Goal: Navigation & Orientation: Find specific page/section

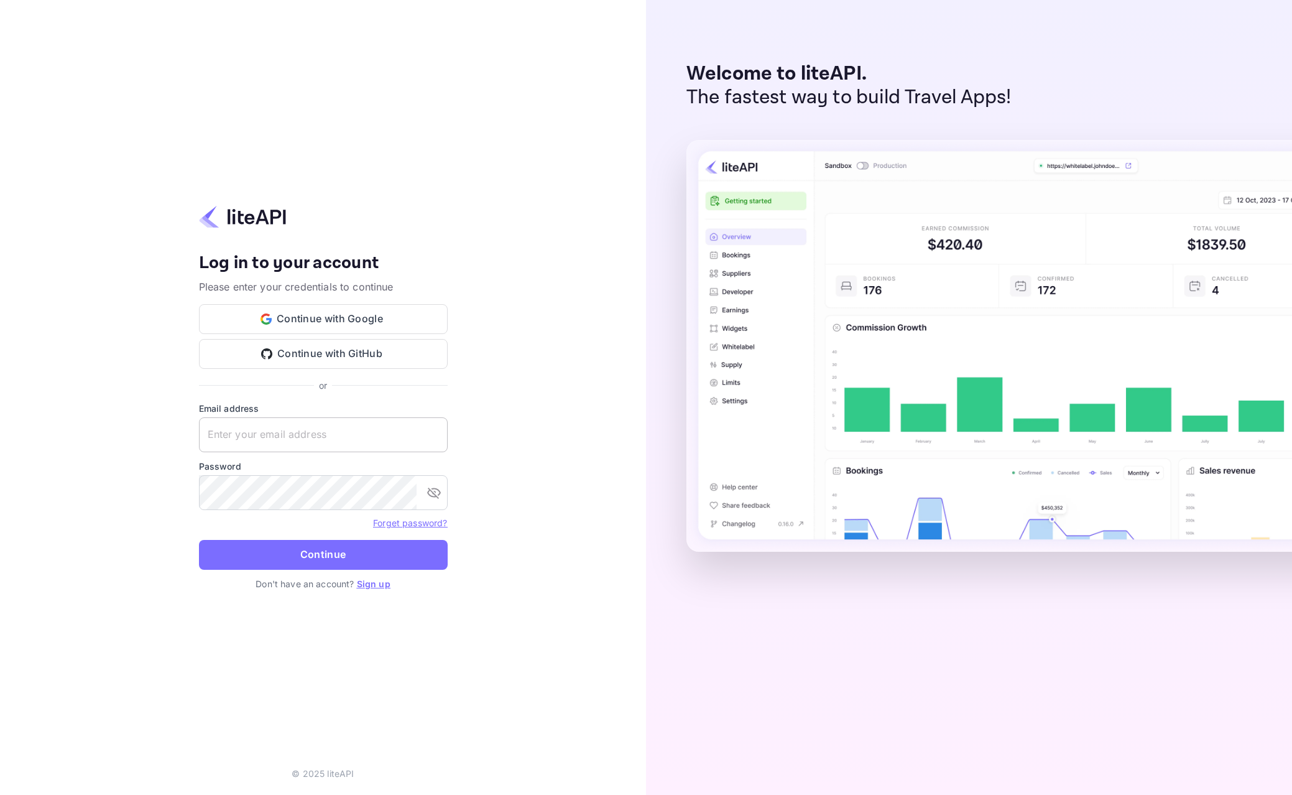
click at [366, 427] on input "text" at bounding box center [323, 434] width 249 height 35
type input "[PERSON_NAME][EMAIL_ADDRESS][DOMAIN_NAME]"
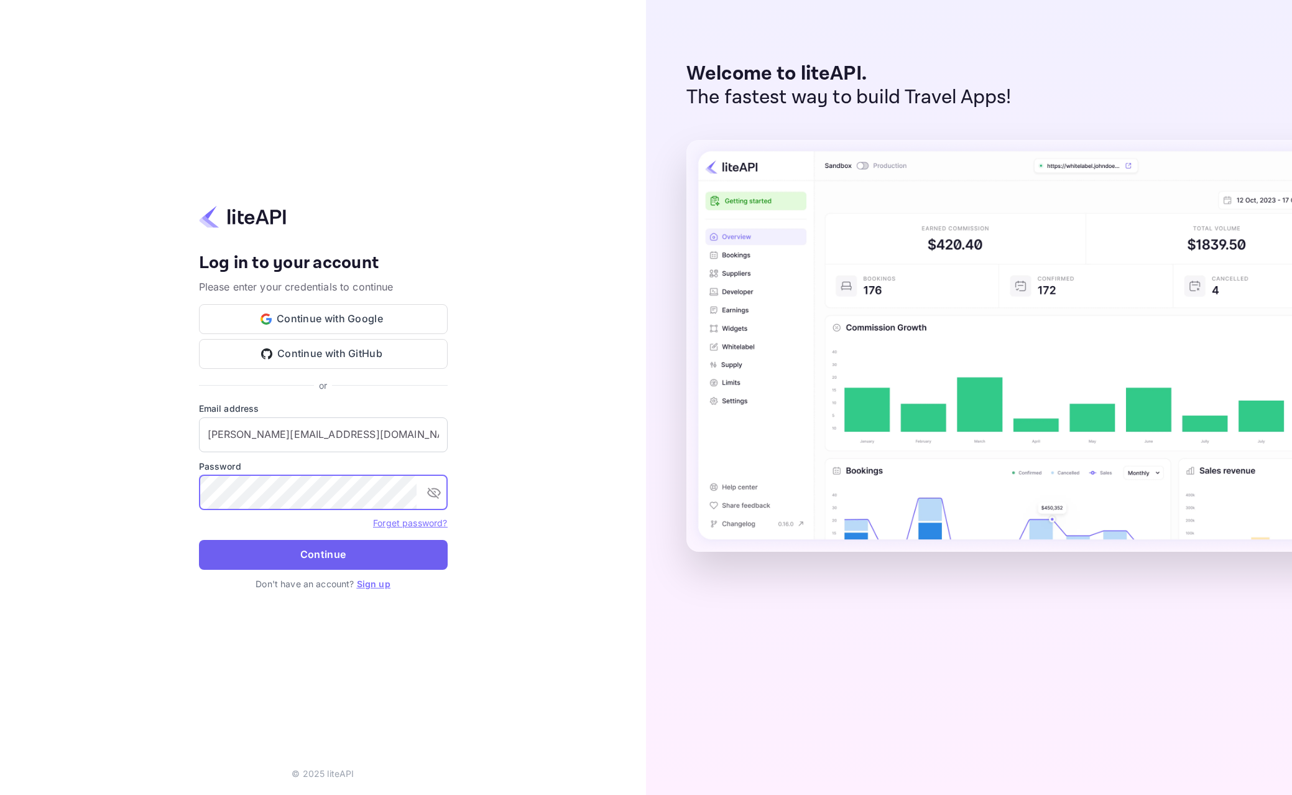
click at [314, 545] on button "Continue" at bounding box center [323, 555] width 249 height 30
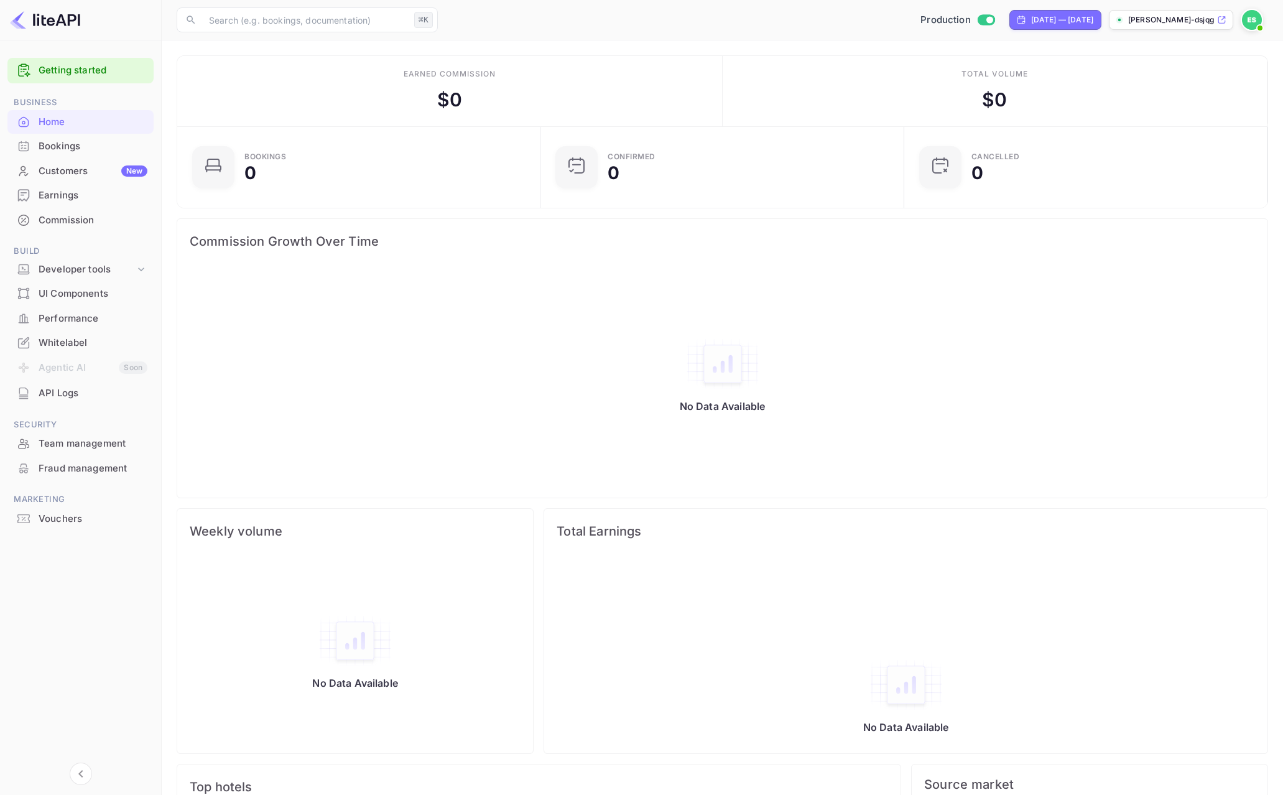
click at [119, 149] on div "Bookings" at bounding box center [93, 146] width 109 height 14
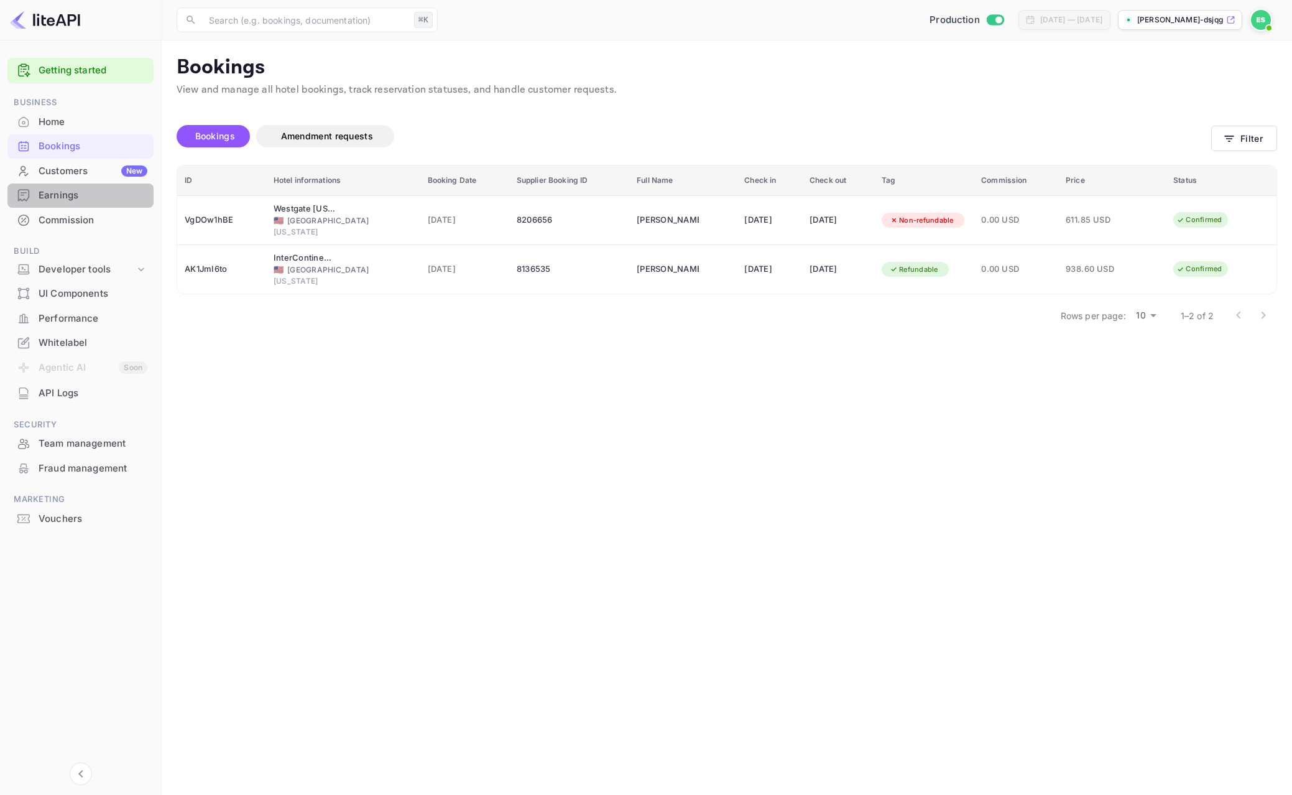
click at [111, 187] on div "Earnings" at bounding box center [80, 195] width 146 height 24
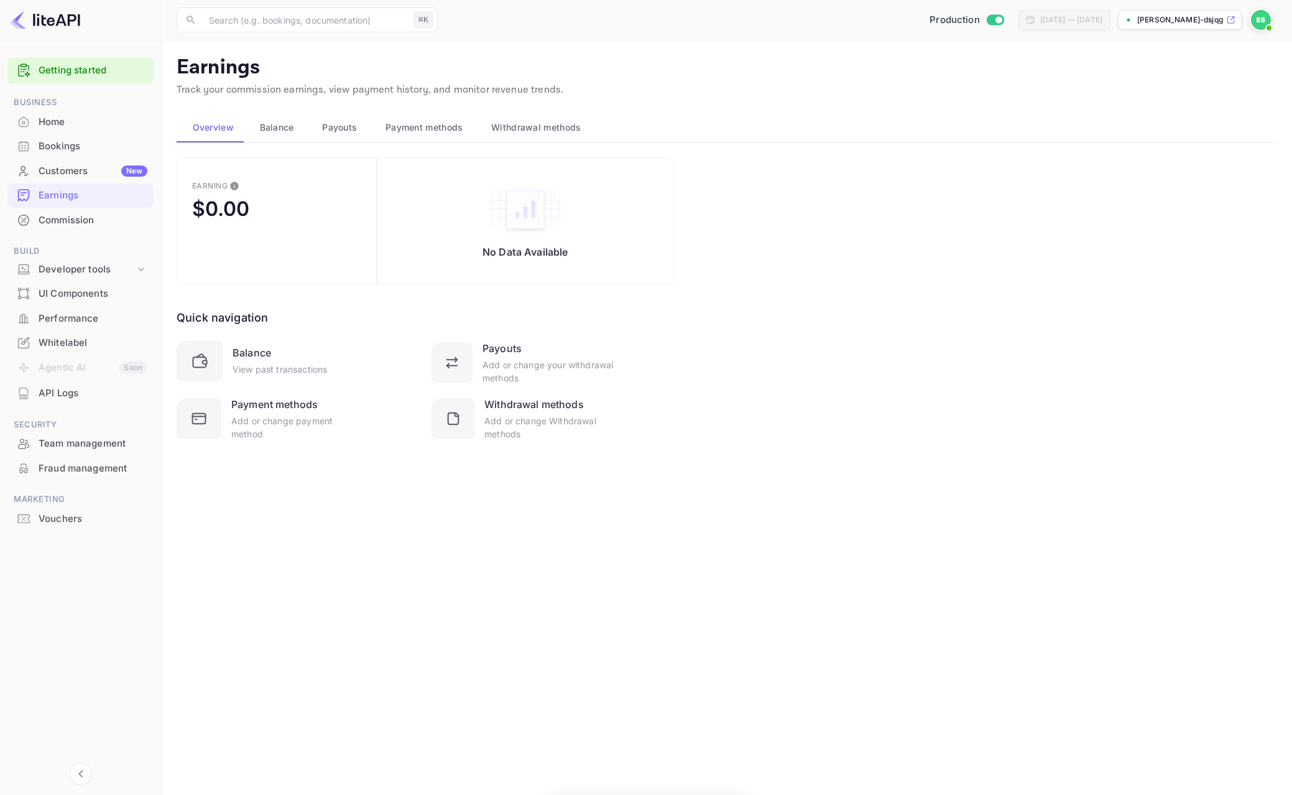
click at [108, 176] on div "Customers New" at bounding box center [93, 171] width 109 height 14
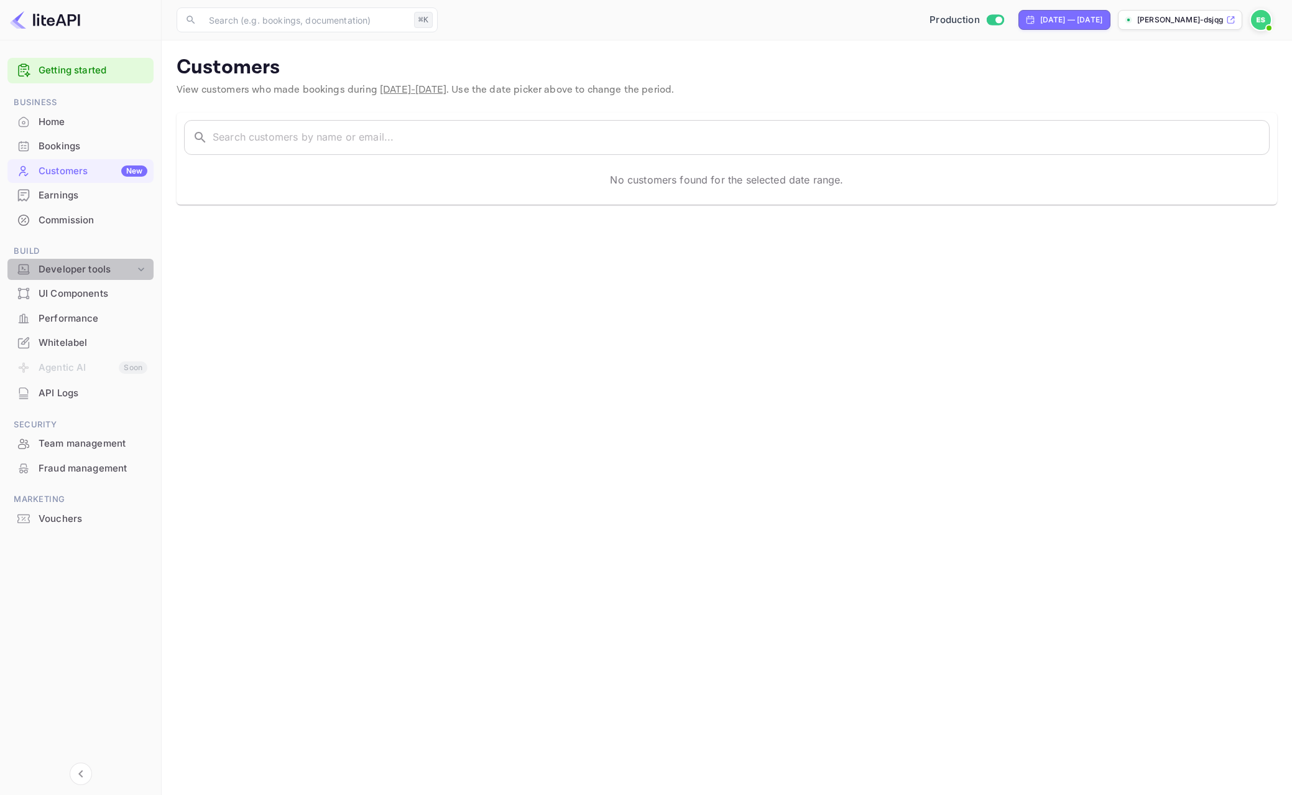
click at [103, 273] on div "Developer tools" at bounding box center [87, 269] width 96 height 14
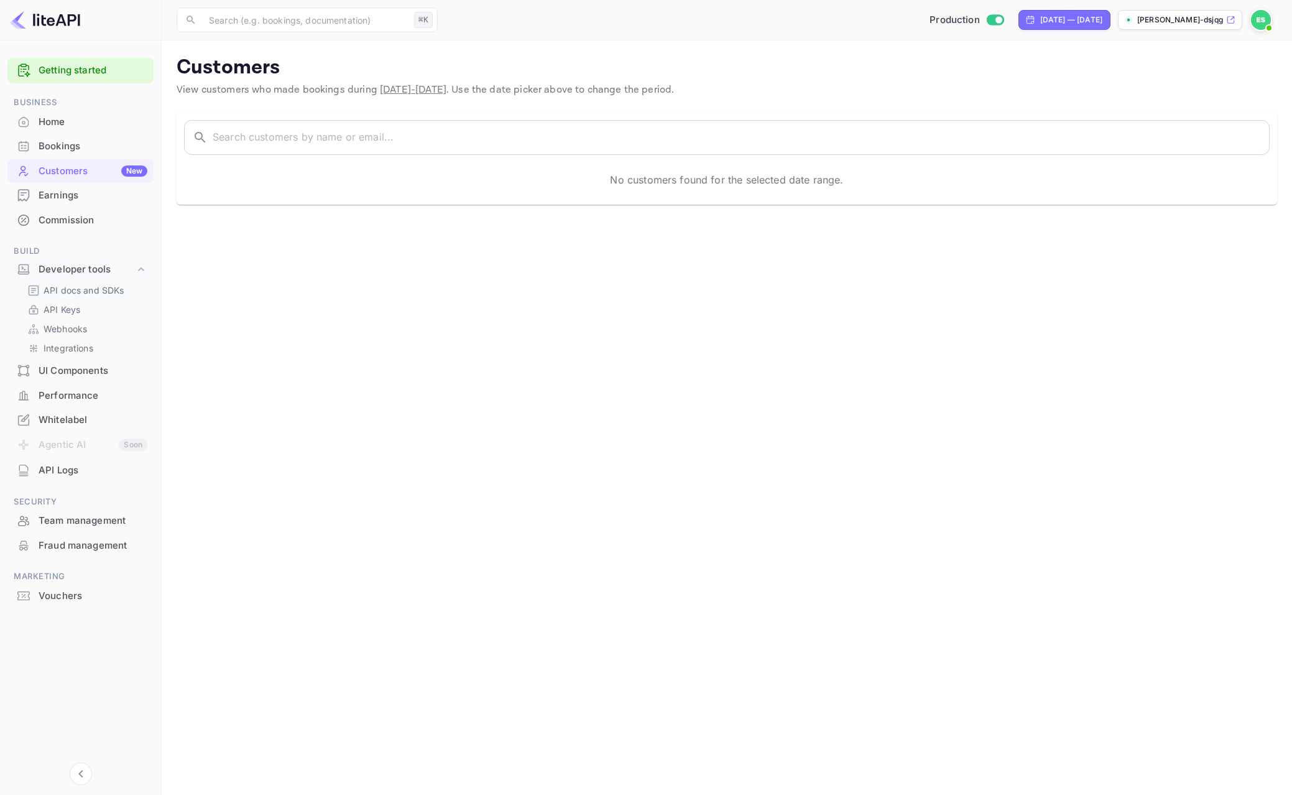
click at [100, 295] on p "API docs and SDKs" at bounding box center [84, 290] width 81 height 13
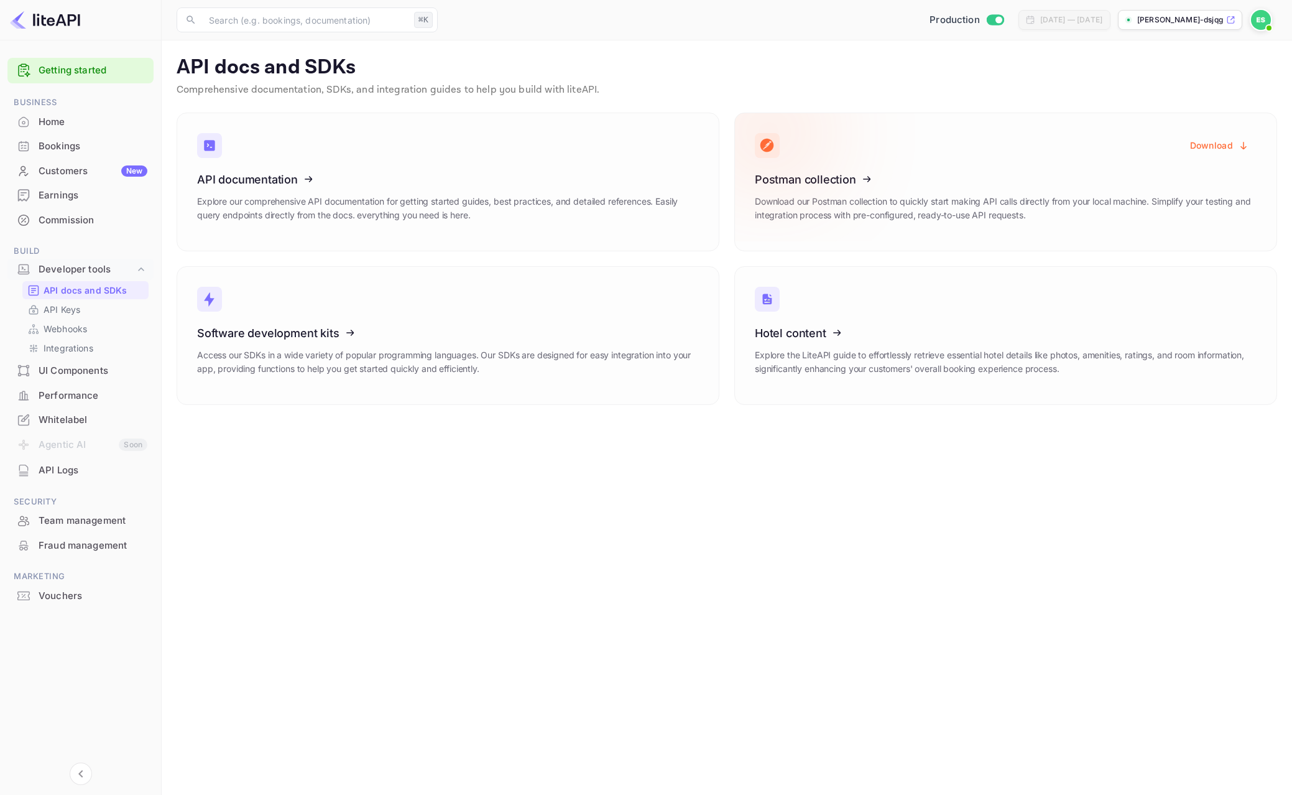
click at [863, 187] on icon at bounding box center [831, 177] width 193 height 128
click at [1246, 140] on icon "button" at bounding box center [1243, 145] width 11 height 11
click at [86, 308] on link "API Keys" at bounding box center [85, 309] width 116 height 13
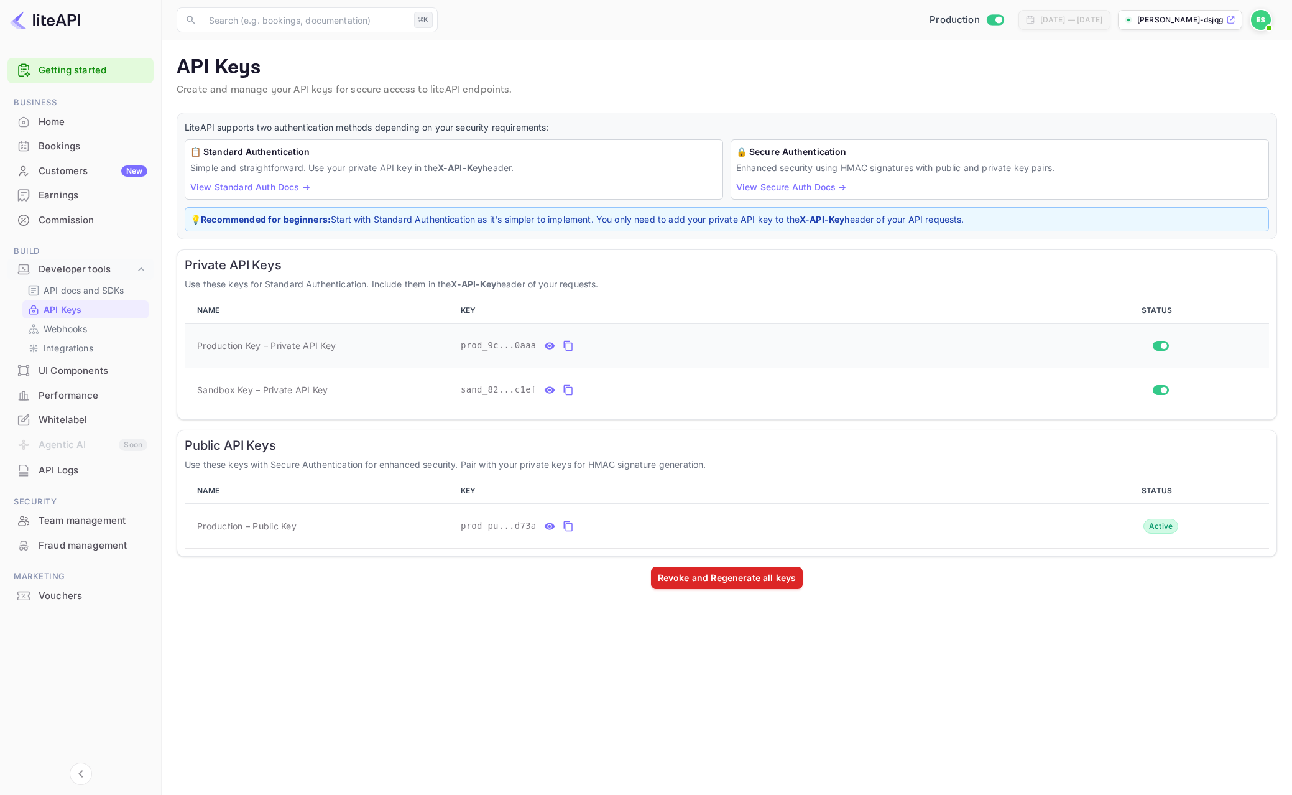
click at [563, 346] on icon "private api keys table" at bounding box center [567, 346] width 9 height 11
click at [553, 348] on icon "private api keys table" at bounding box center [549, 345] width 11 height 15
click at [721, 350] on button "private api keys table" at bounding box center [714, 346] width 16 height 20
click at [726, 355] on div "prod_9cbbb20a-92f7-4f9f-8723-6e9c54950aaa" at bounding box center [754, 346] width 586 height 20
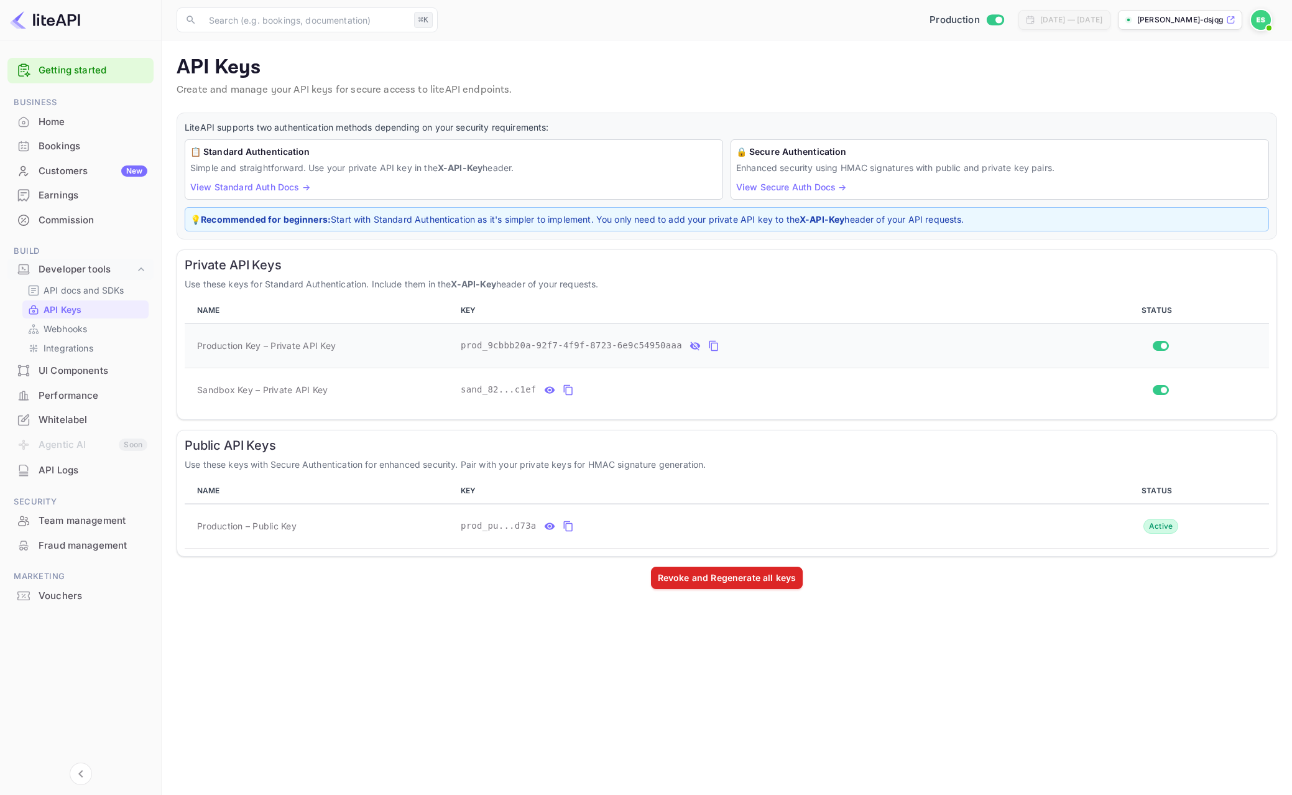
click at [716, 346] on icon "private api keys table" at bounding box center [713, 345] width 11 height 15
click at [75, 127] on div "Home" at bounding box center [93, 122] width 109 height 14
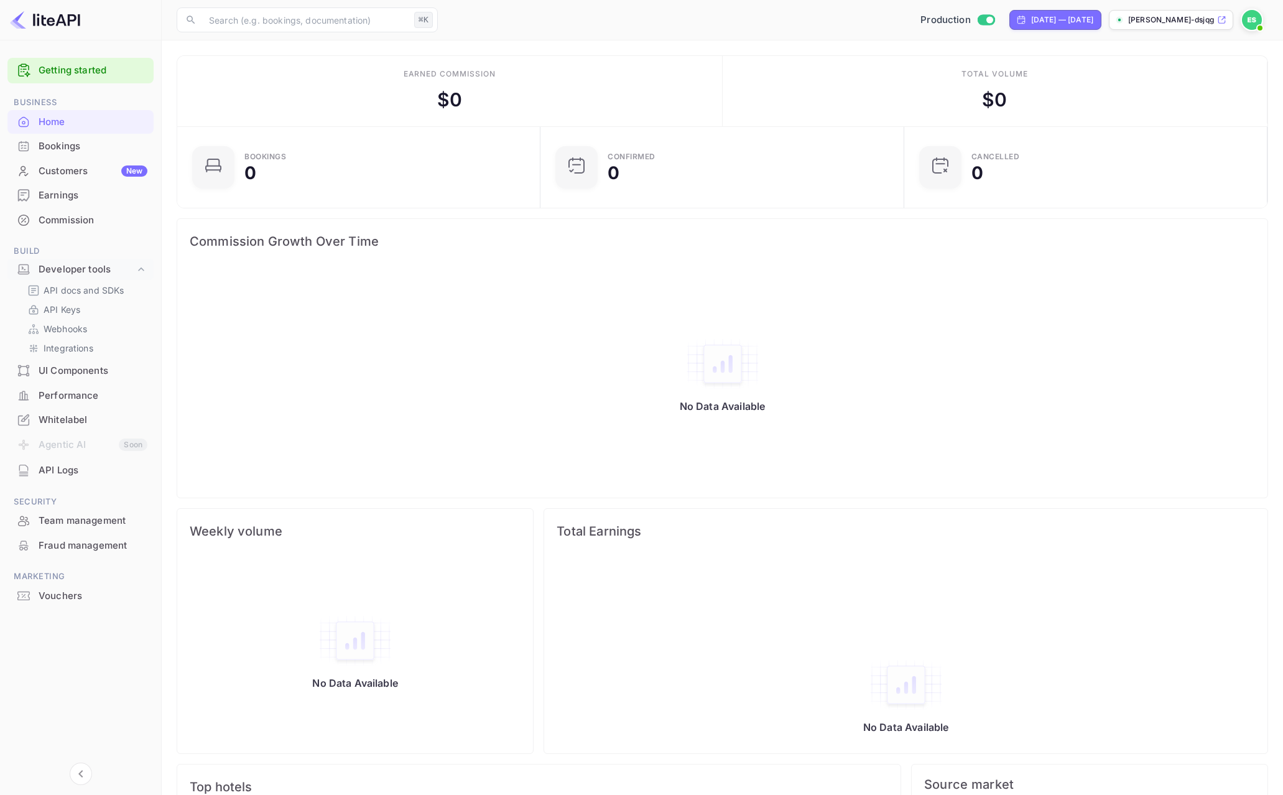
click at [78, 144] on div "Bookings" at bounding box center [93, 146] width 109 height 14
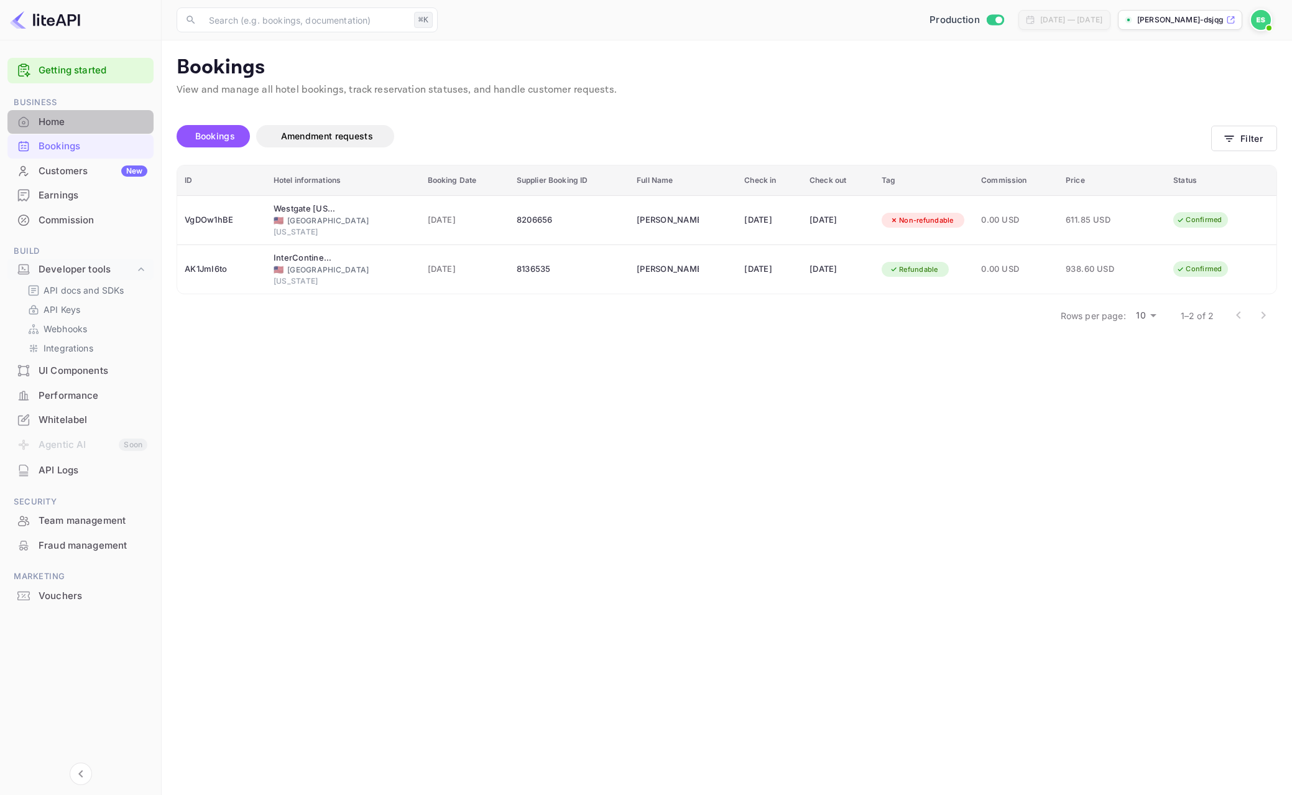
click at [80, 127] on div "Home" at bounding box center [93, 122] width 109 height 14
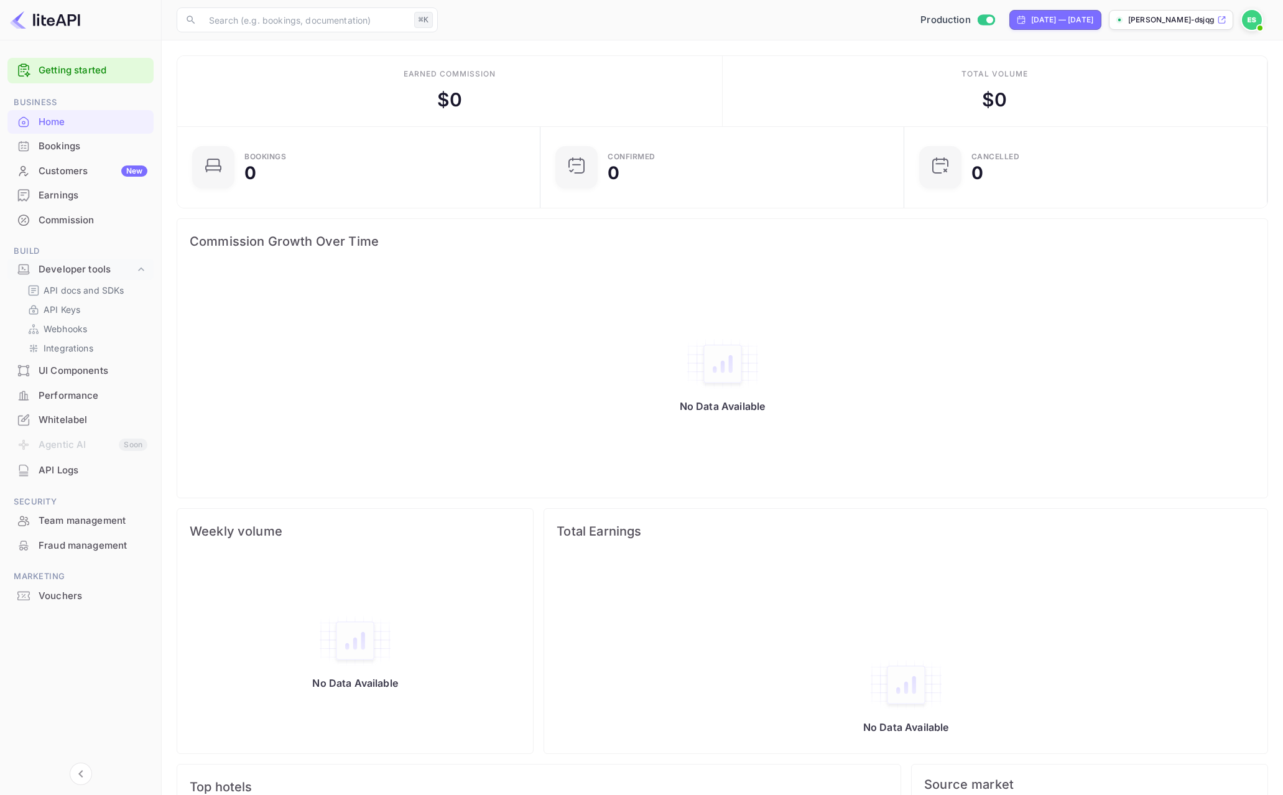
click at [107, 465] on div "API Logs" at bounding box center [93, 470] width 109 height 14
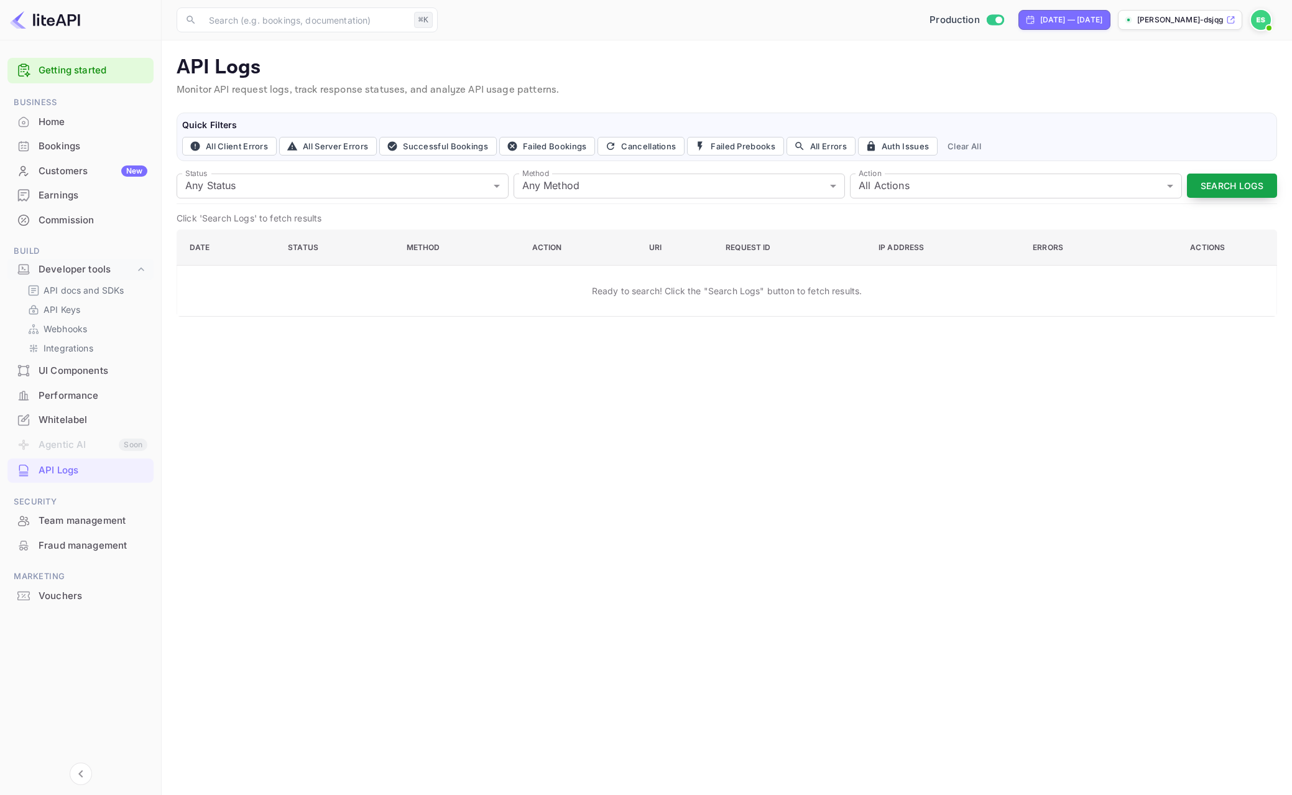
click at [1216, 187] on button "Search Logs" at bounding box center [1232, 186] width 90 height 24
click at [320, 206] on div "API Logs Monitor API request logs, track response statuses, and analyze API usa…" at bounding box center [727, 185] width 1101 height 261
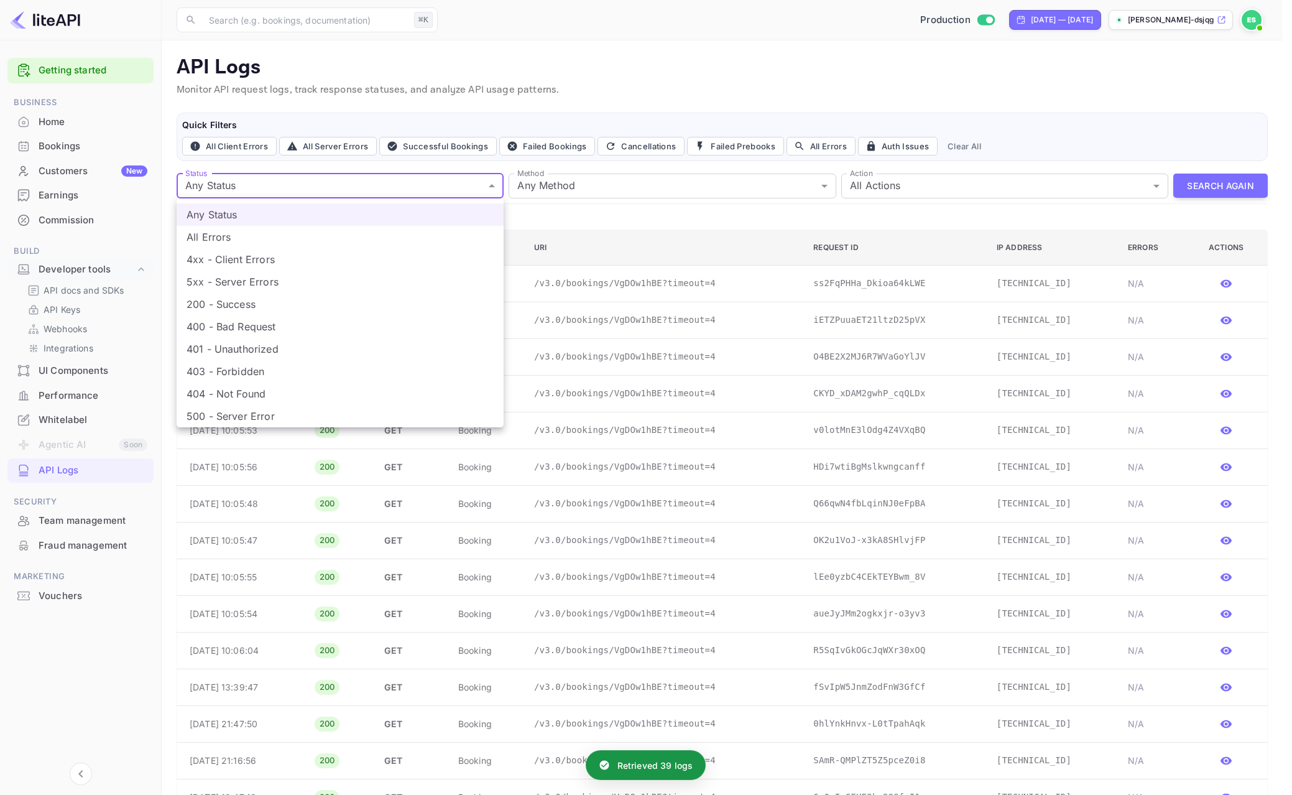
click at [331, 187] on div at bounding box center [646, 397] width 1292 height 795
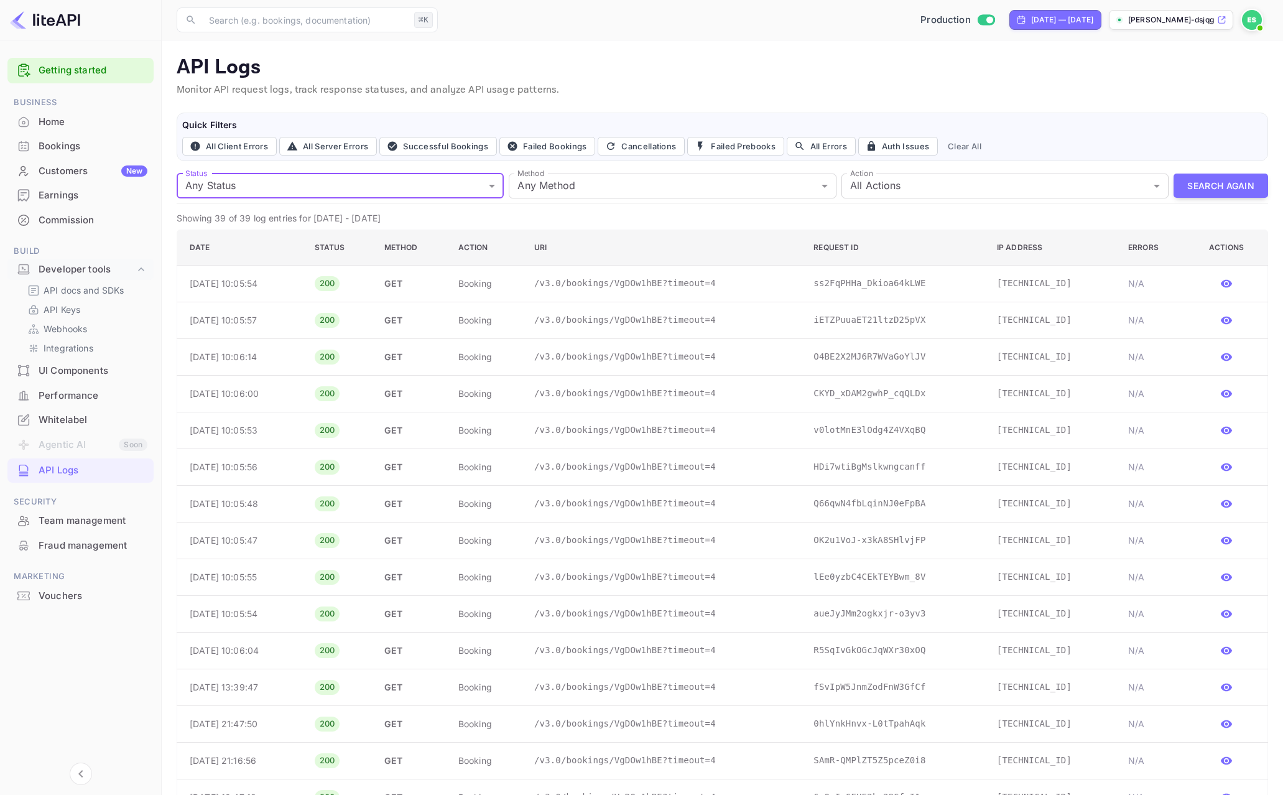
click at [81, 392] on div "Performance" at bounding box center [93, 396] width 109 height 14
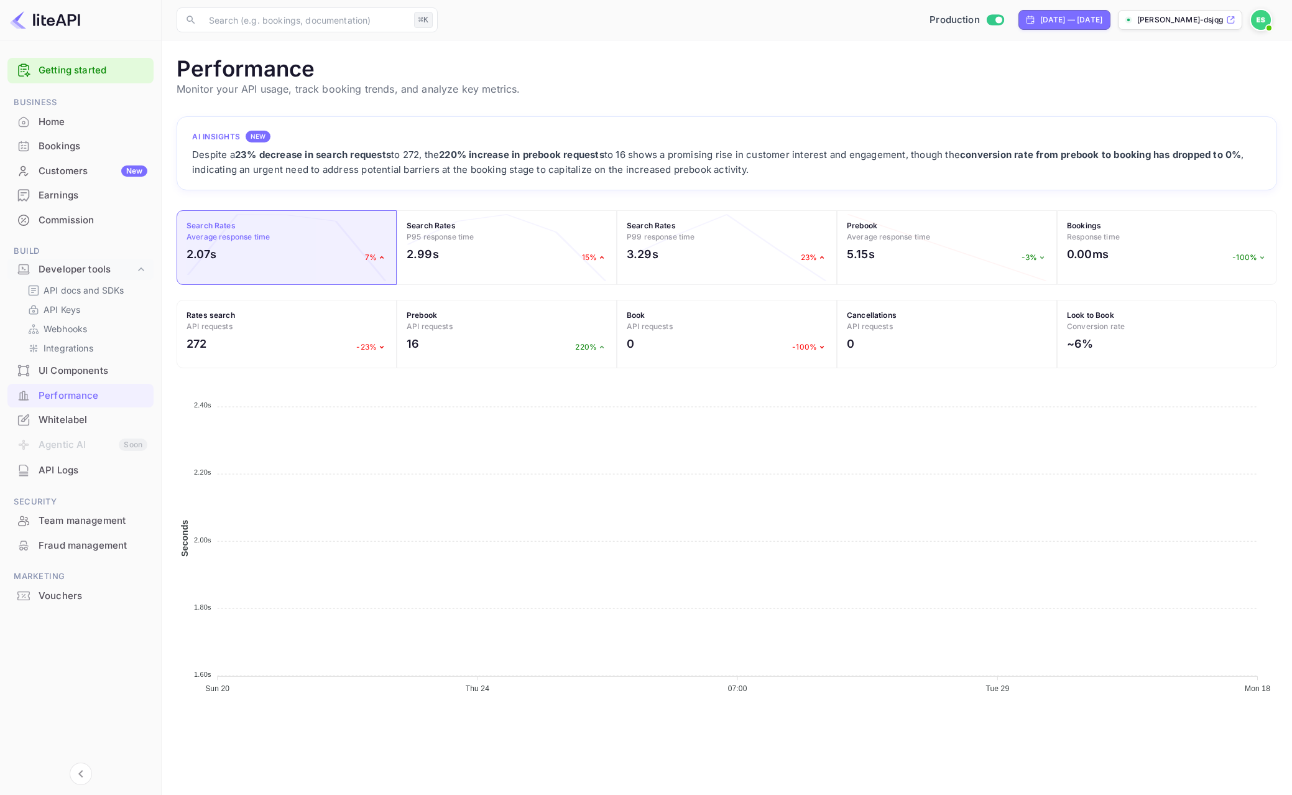
scroll to position [311, 1091]
